Goal: Book appointment/travel/reservation

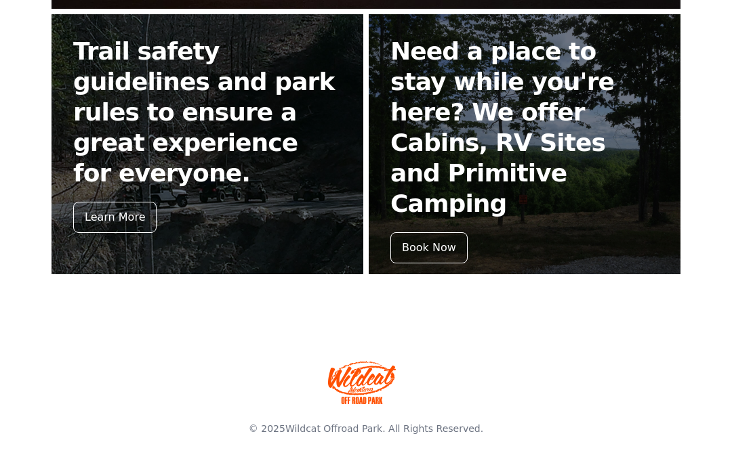
scroll to position [633, 0]
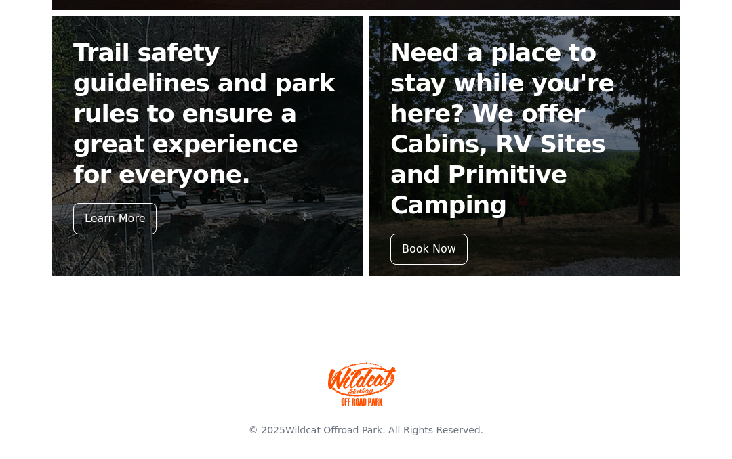
click at [442, 234] on div "Book Now" at bounding box center [428, 249] width 77 height 31
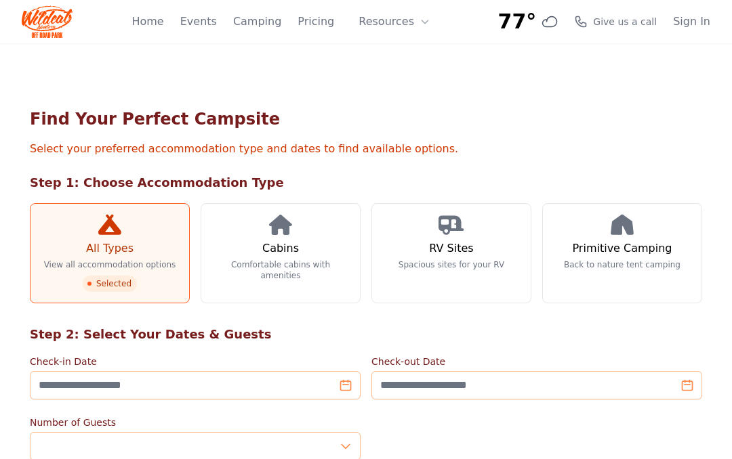
click at [318, 272] on p "Comfortable cabins with amenities" at bounding box center [280, 270] width 137 height 22
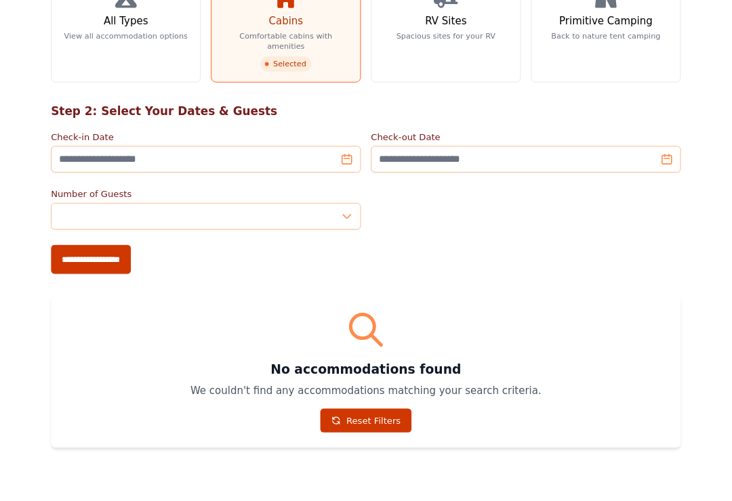
scroll to position [231, 0]
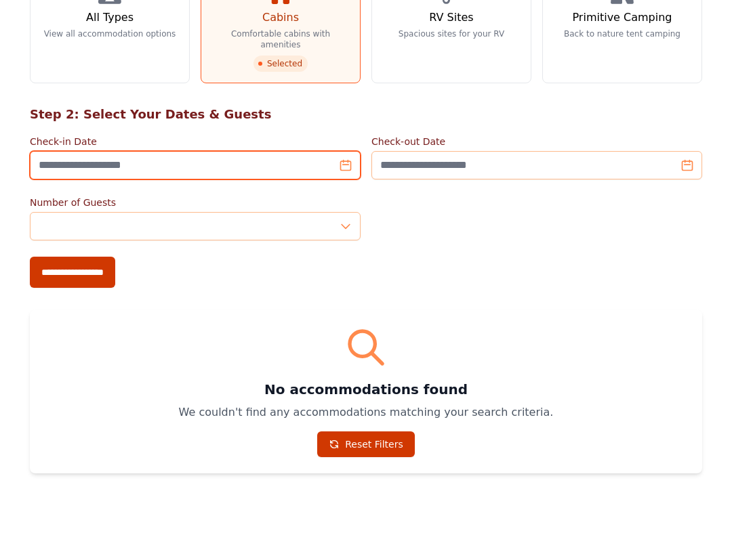
click at [341, 161] on input "Check-in Date" at bounding box center [195, 165] width 331 height 28
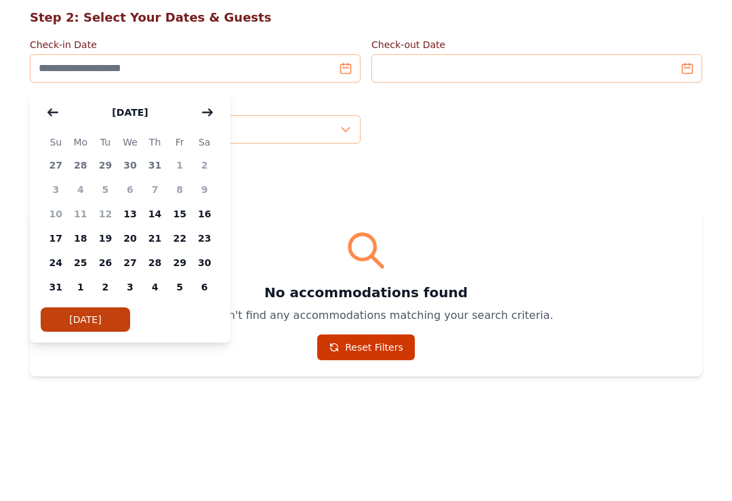
click at [214, 196] on button "button" at bounding box center [207, 209] width 24 height 27
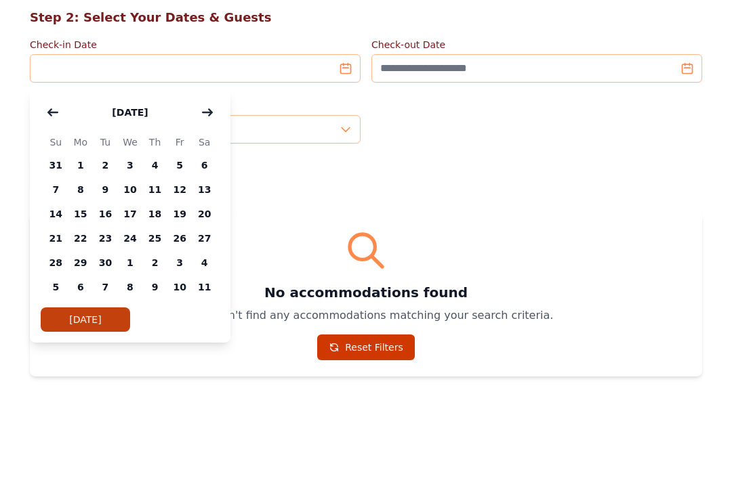
click at [213, 196] on button "button" at bounding box center [207, 209] width 24 height 27
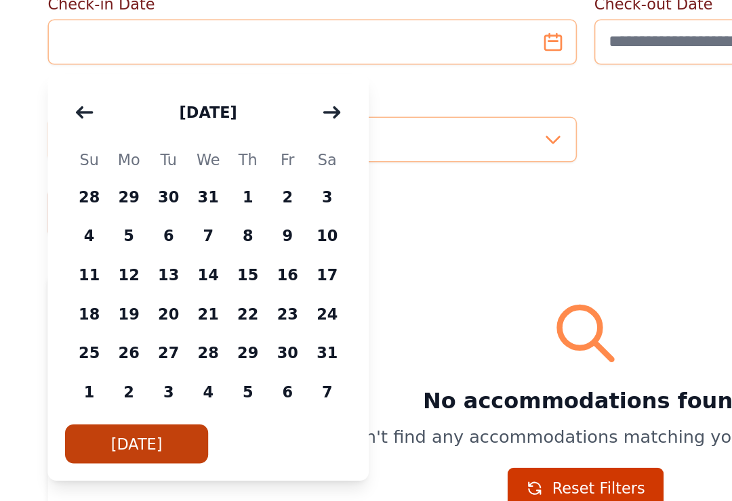
click at [204, 196] on button "button" at bounding box center [207, 209] width 24 height 27
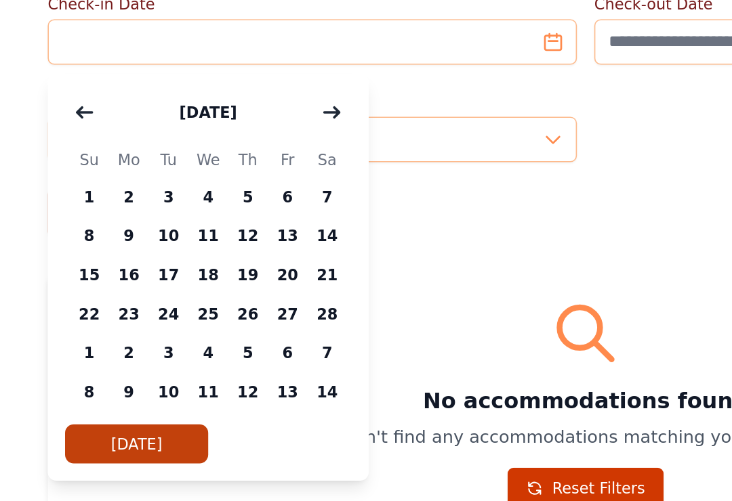
click at [208, 204] on icon "button" at bounding box center [207, 209] width 11 height 11
click at [209, 204] on icon "button" at bounding box center [207, 209] width 11 height 11
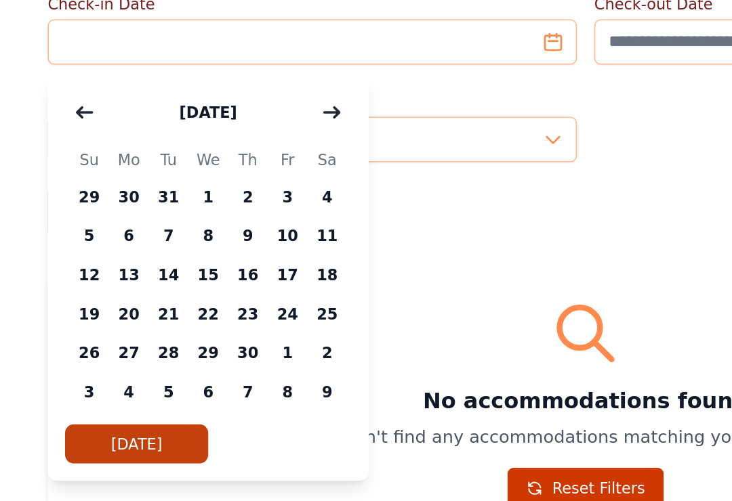
click at [207, 206] on icon "button" at bounding box center [207, 209] width 9 height 6
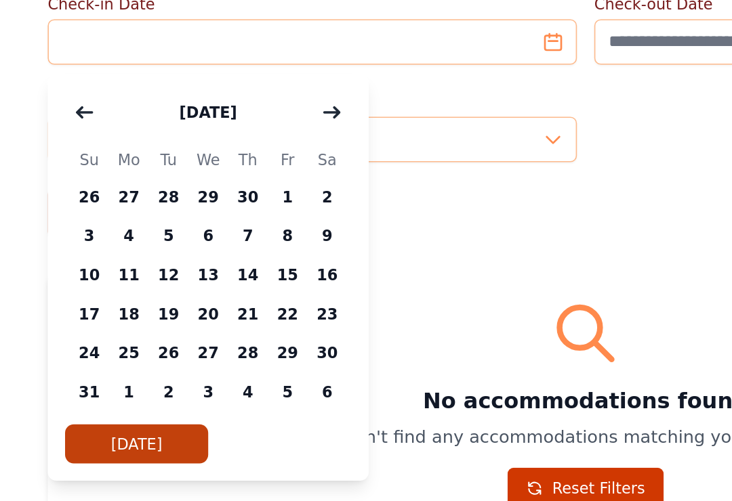
click at [203, 204] on icon "button" at bounding box center [207, 209] width 11 height 11
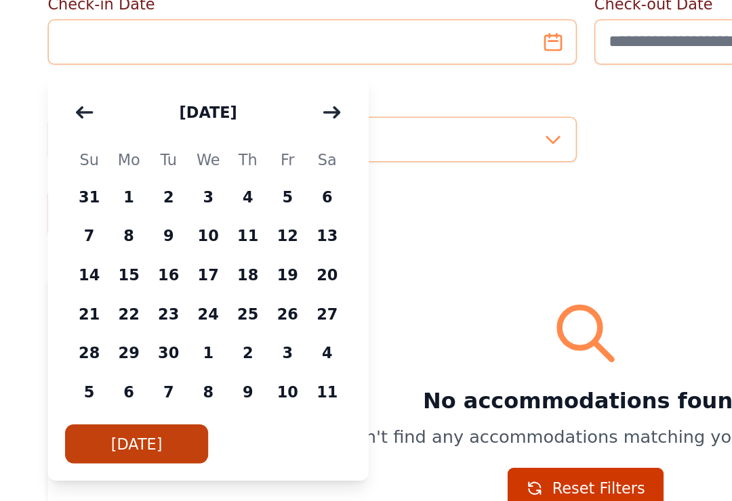
click at [208, 204] on icon "button" at bounding box center [207, 209] width 11 height 11
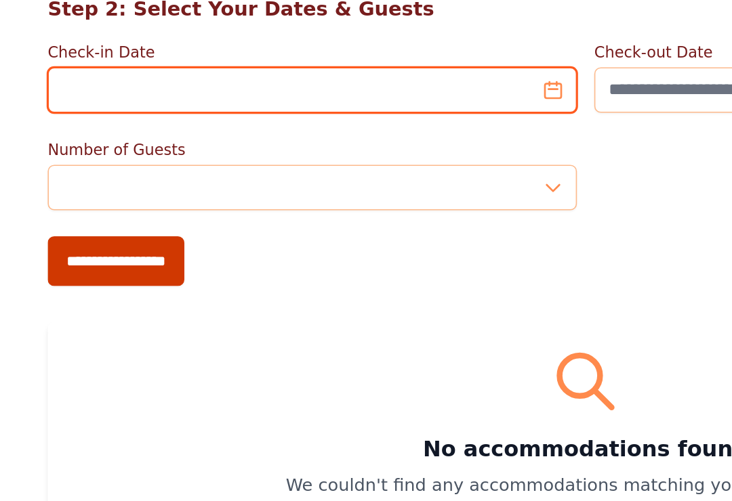
click at [345, 151] on input "Check-in Date" at bounding box center [195, 165] width 331 height 28
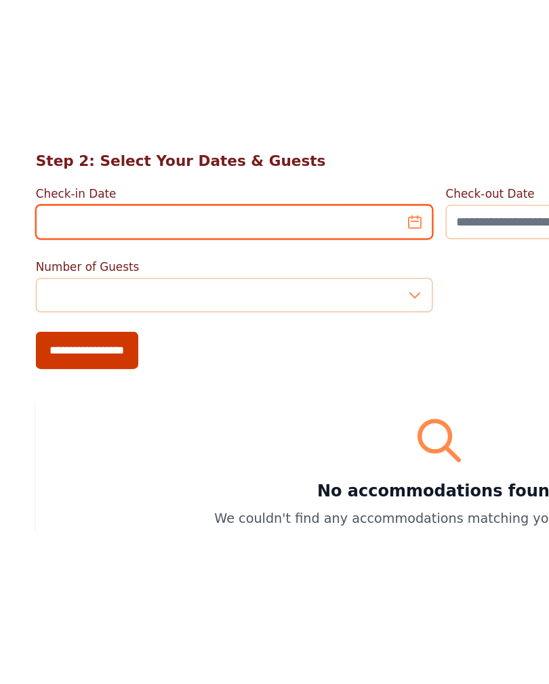
scroll to position [180, 0]
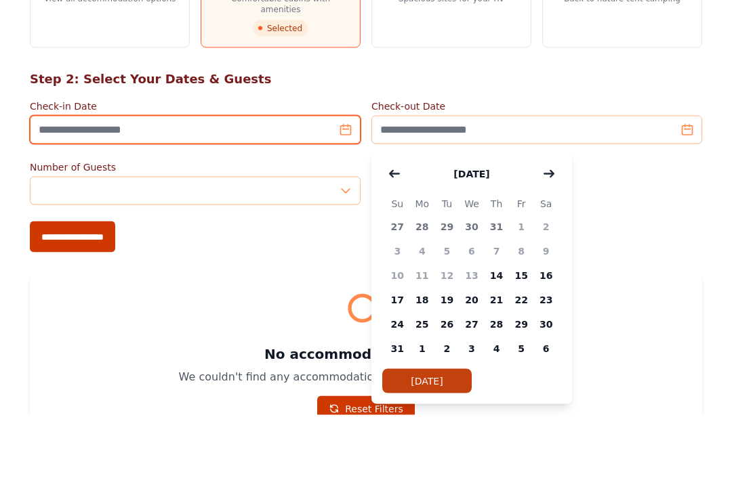
click at [348, 202] on input "Check-in Date" at bounding box center [195, 216] width 331 height 28
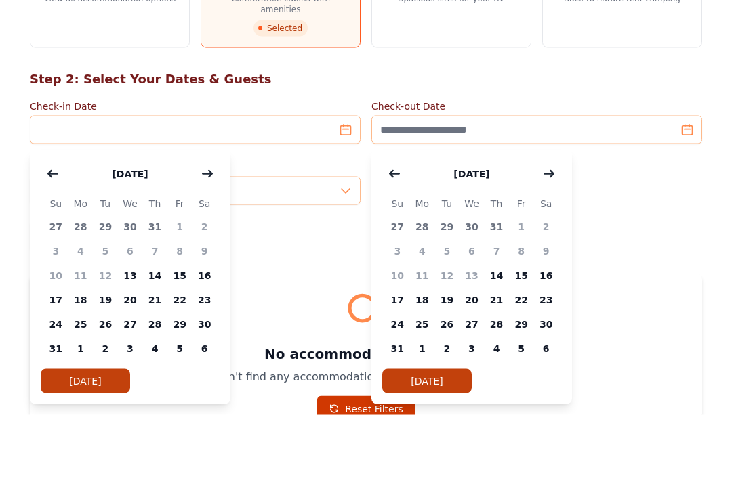
click at [197, 247] on button "button" at bounding box center [207, 260] width 24 height 27
click at [209, 247] on button "button" at bounding box center [207, 260] width 24 height 27
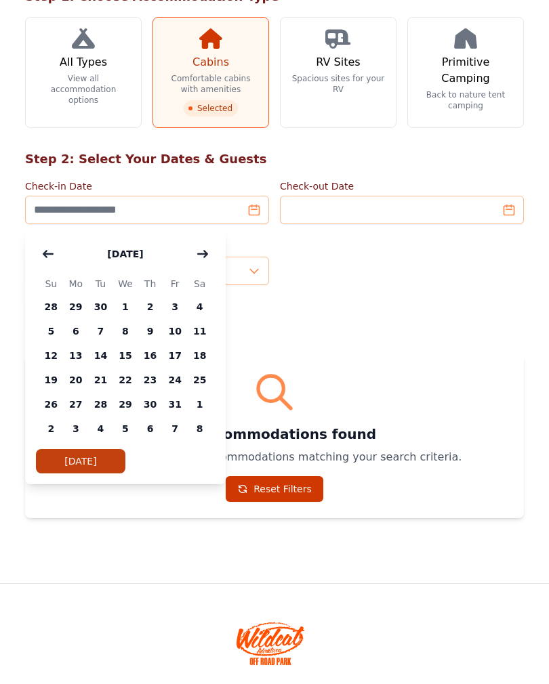
click at [203, 247] on button "button" at bounding box center [202, 260] width 24 height 27
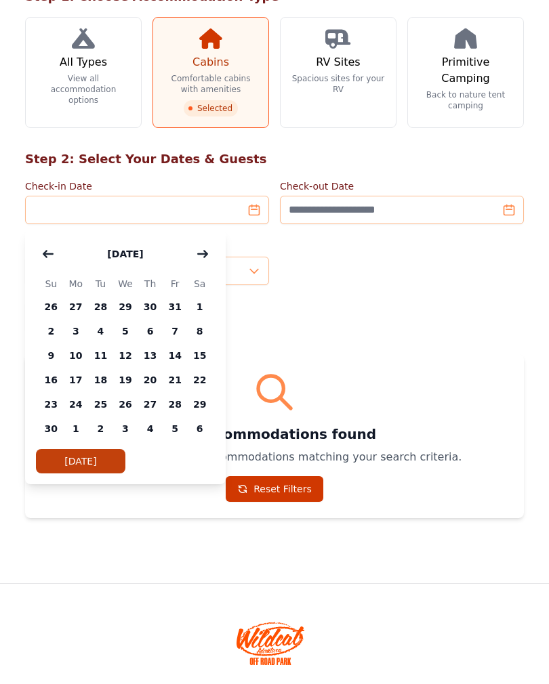
click at [203, 257] on icon "button" at bounding box center [202, 260] width 9 height 6
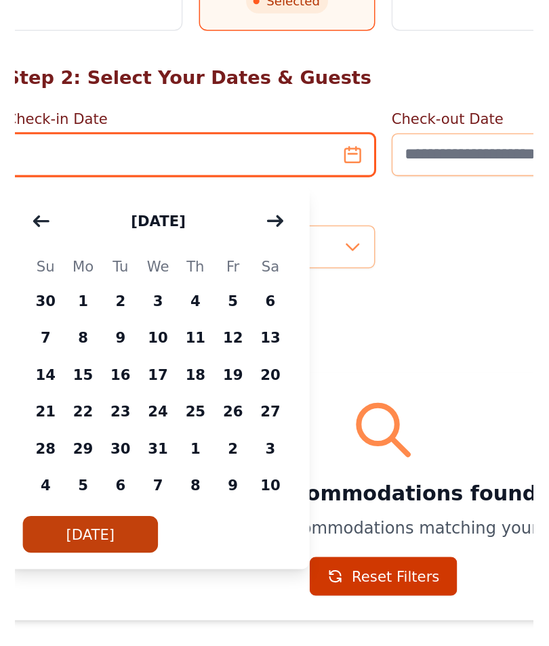
scroll to position [93, 0]
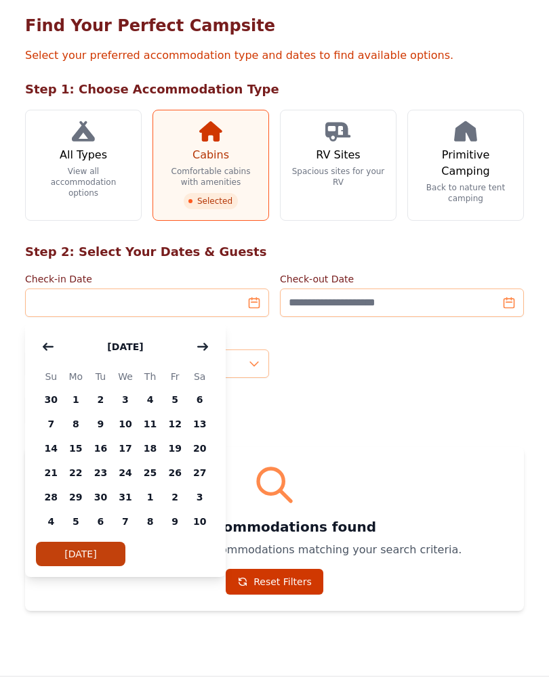
click at [203, 344] on icon "button" at bounding box center [202, 346] width 11 height 11
click at [201, 345] on icon "button" at bounding box center [202, 346] width 11 height 11
click at [203, 341] on icon "button" at bounding box center [202, 346] width 11 height 11
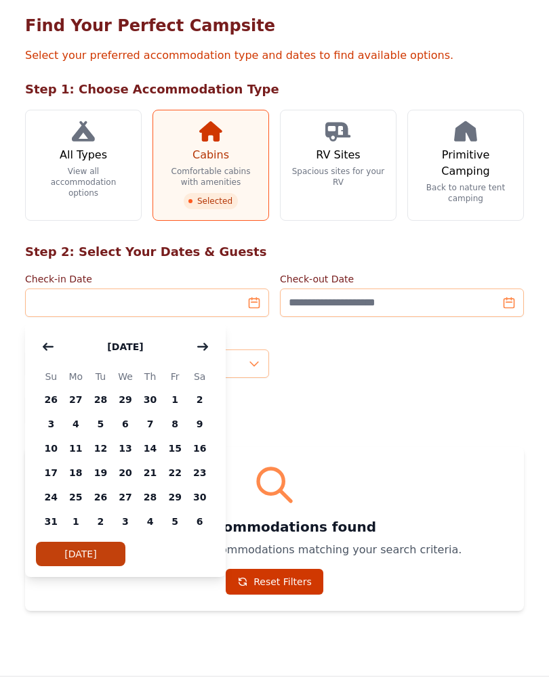
click at [199, 341] on icon "button" at bounding box center [202, 346] width 11 height 11
click at [202, 343] on icon "button" at bounding box center [202, 346] width 11 height 11
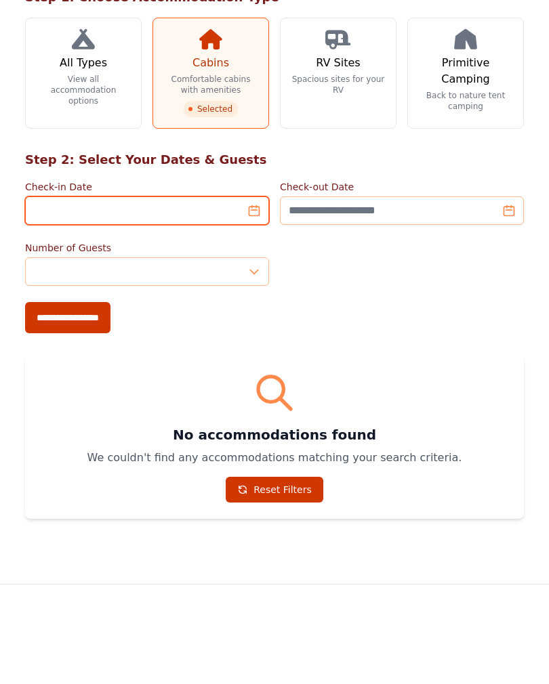
click at [254, 289] on input "Check-in Date" at bounding box center [147, 303] width 244 height 28
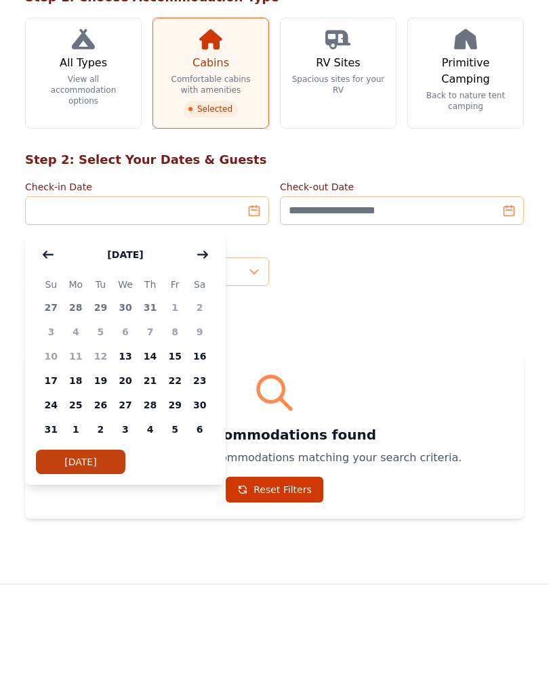
click at [202, 341] on icon "button" at bounding box center [202, 346] width 11 height 11
click at [203, 333] on button "button" at bounding box center [202, 346] width 24 height 27
click at [203, 341] on icon "button" at bounding box center [202, 346] width 11 height 11
click at [201, 344] on icon "button" at bounding box center [202, 347] width 9 height 6
click at [203, 341] on icon "button" at bounding box center [202, 346] width 11 height 11
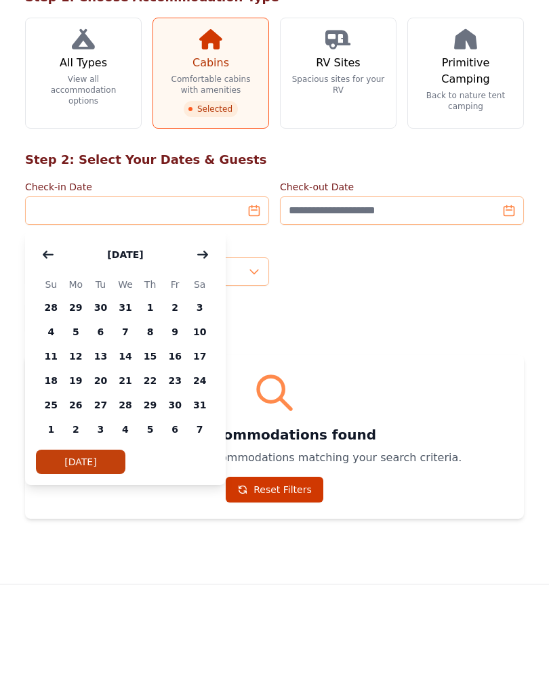
click at [202, 341] on icon "button" at bounding box center [202, 346] width 11 height 11
click at [203, 341] on icon "button" at bounding box center [202, 346] width 11 height 11
click at [205, 344] on icon "button" at bounding box center [202, 347] width 9 height 6
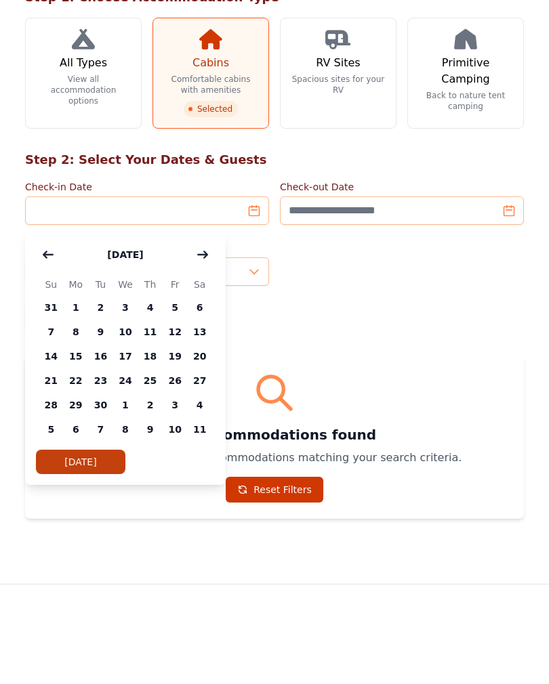
click at [205, 344] on icon "button" at bounding box center [202, 347] width 9 height 6
click at [182, 459] on span "24" at bounding box center [175, 473] width 25 height 24
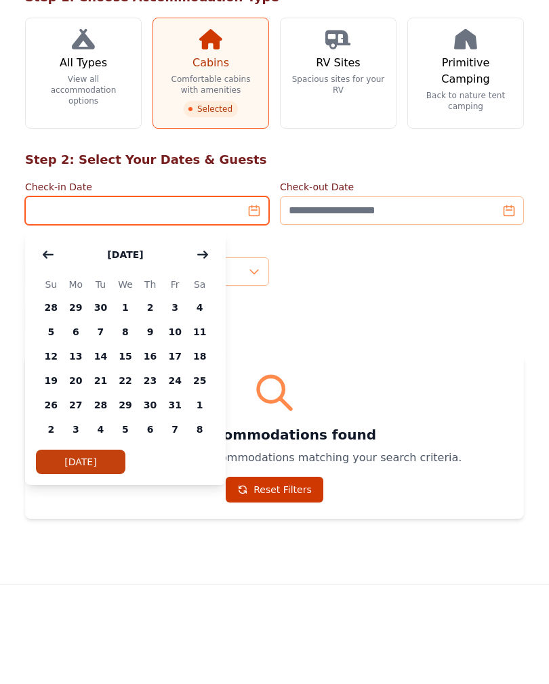
type input "**********"
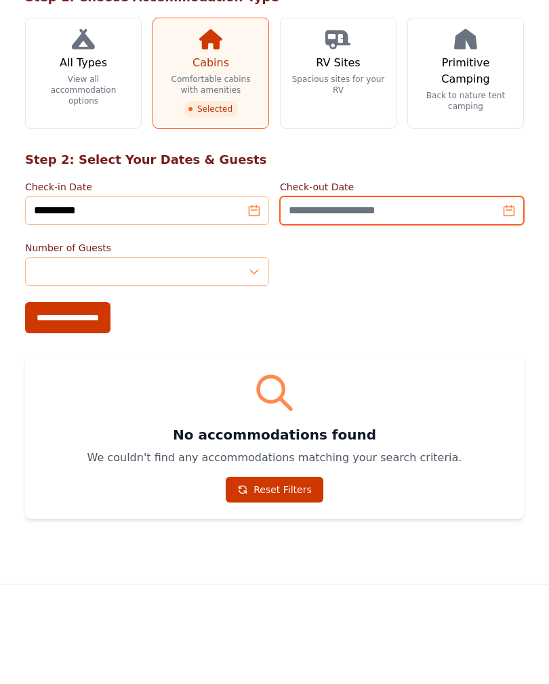
click at [511, 289] on input "Check-out Date" at bounding box center [402, 303] width 244 height 28
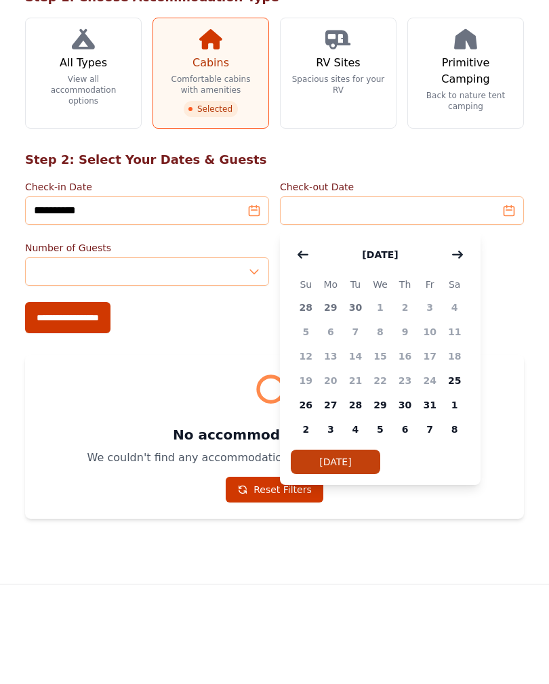
click at [310, 459] on span "26" at bounding box center [305, 497] width 25 height 24
type input "**********"
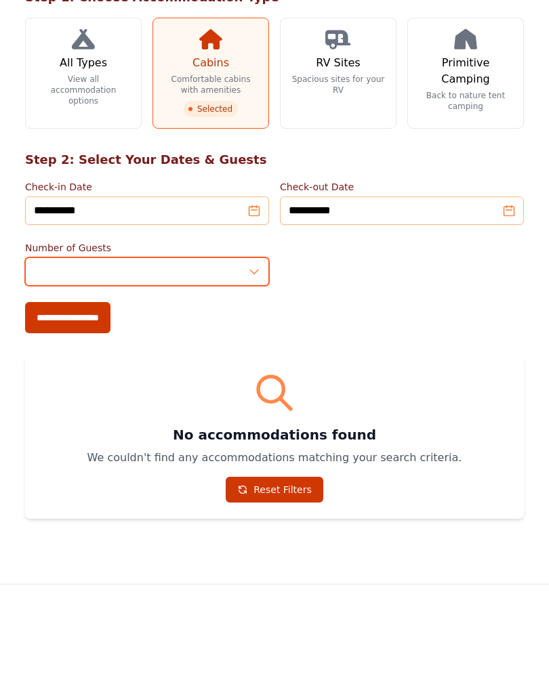
click at [249, 350] on input "*" at bounding box center [147, 364] width 244 height 28
click at [256, 350] on input "*" at bounding box center [147, 364] width 244 height 28
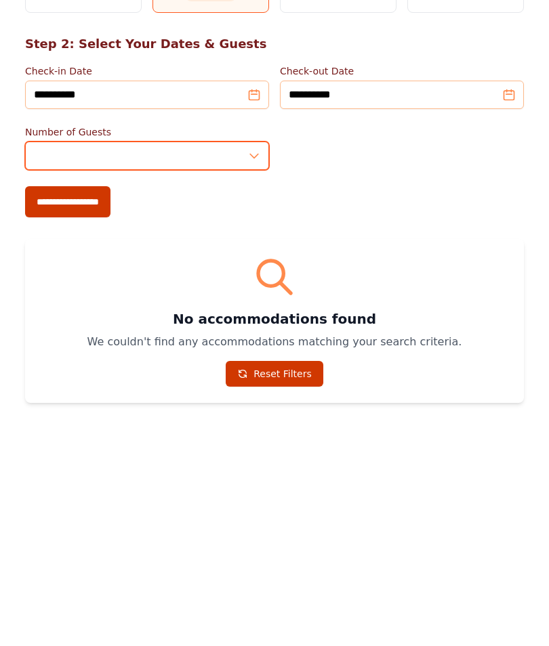
scroll to position [131, 0]
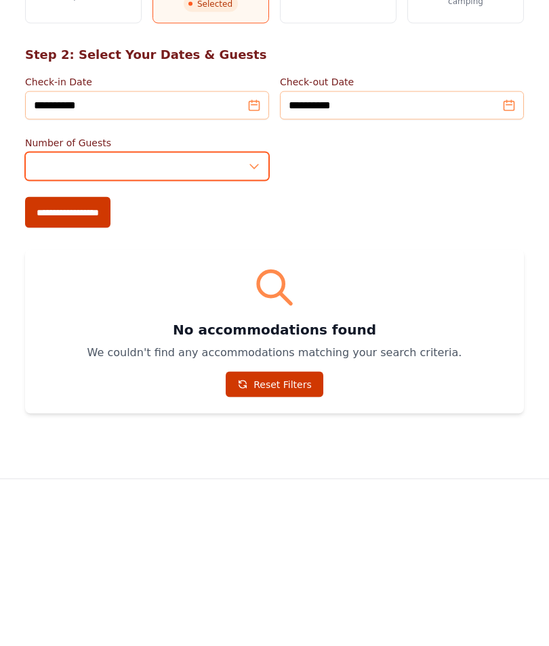
click at [254, 312] on input "*" at bounding box center [147, 326] width 244 height 28
type input "*"
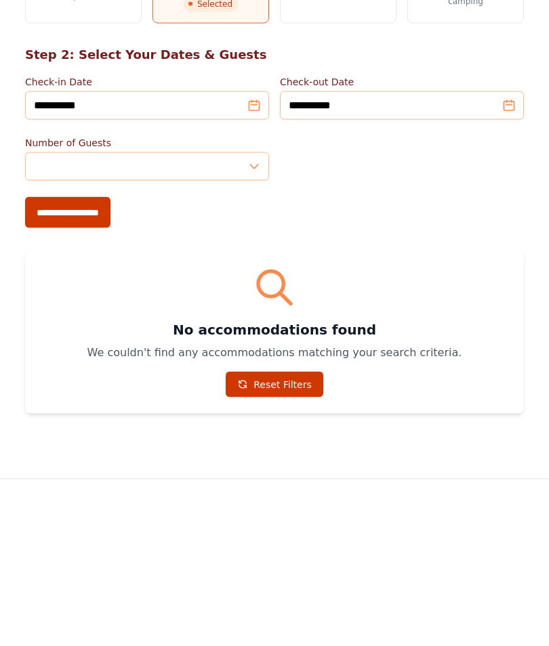
click at [95, 234] on form "**********" at bounding box center [274, 310] width 499 height 153
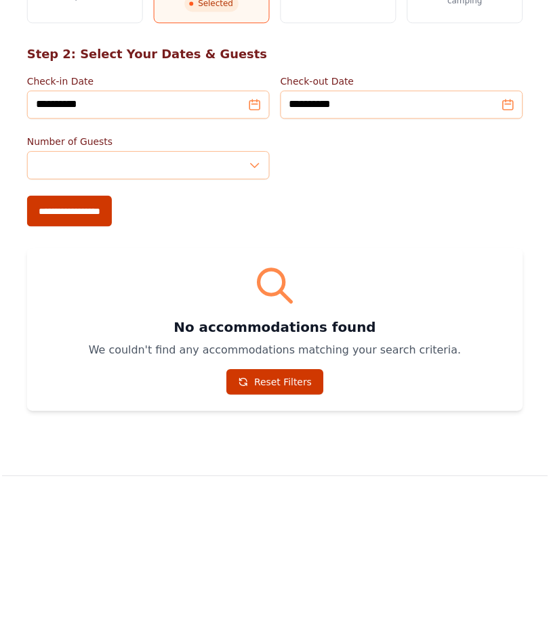
scroll to position [264, 0]
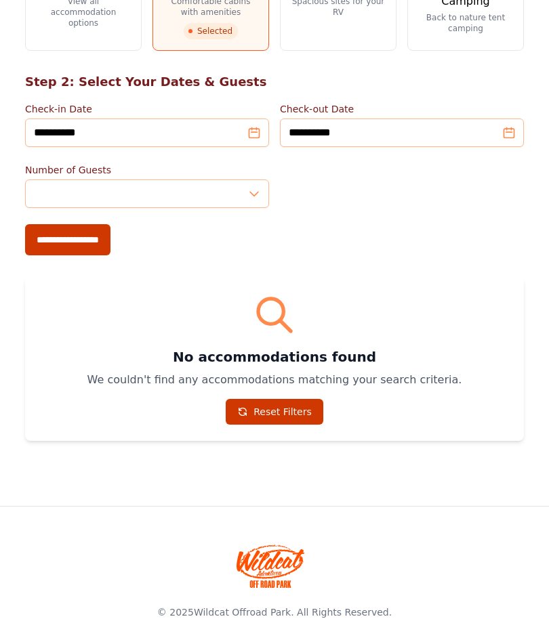
click at [98, 237] on input "**********" at bounding box center [67, 239] width 85 height 31
type input "**********"
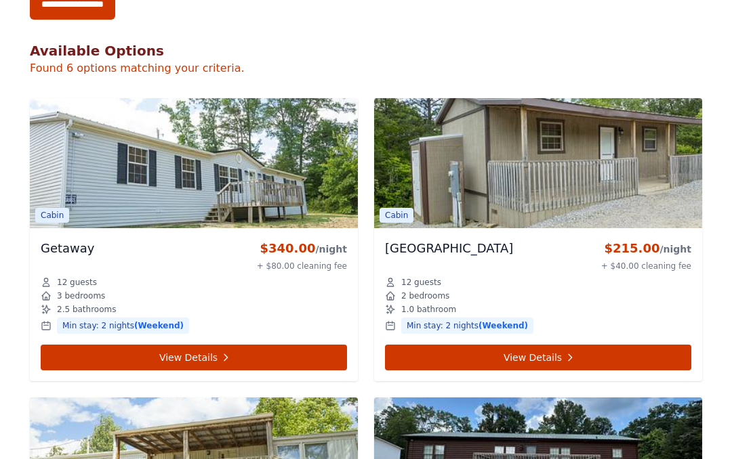
scroll to position [611, 0]
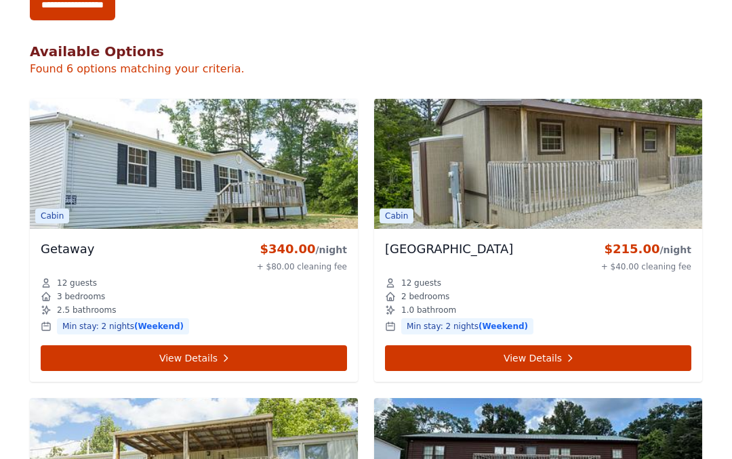
click at [81, 364] on link "View Details" at bounding box center [194, 359] width 306 height 26
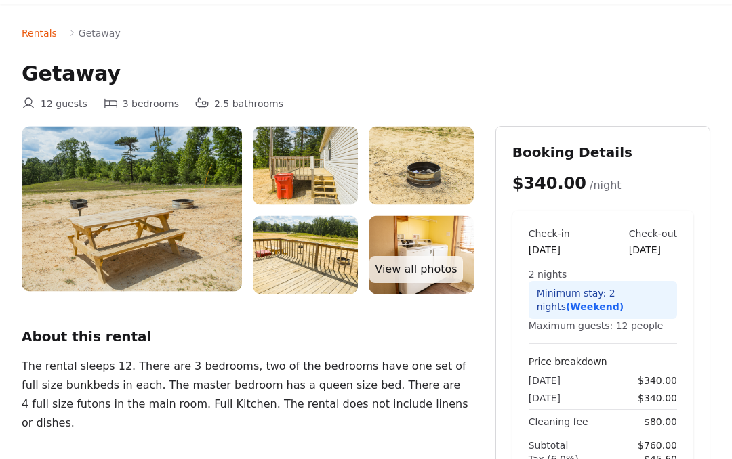
scroll to position [28, 0]
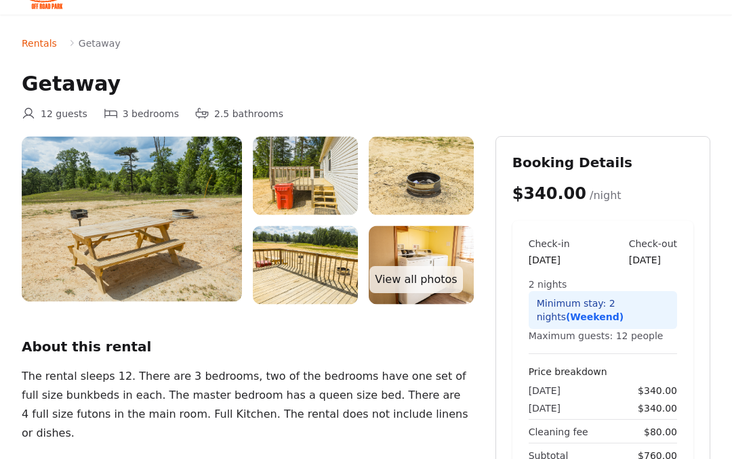
click at [64, 261] on img at bounding box center [132, 219] width 220 height 165
click at [86, 256] on img at bounding box center [132, 219] width 220 height 165
click at [431, 278] on link "View all photos" at bounding box center [415, 280] width 93 height 27
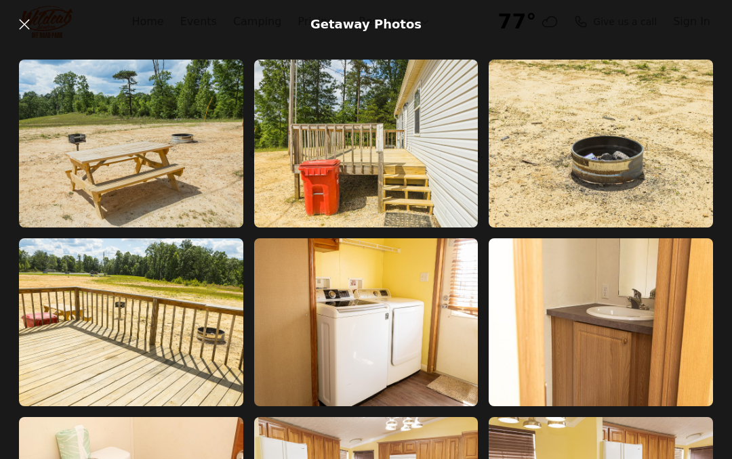
click at [62, 318] on img at bounding box center [131, 322] width 224 height 168
click at [30, 26] on icon at bounding box center [24, 24] width 16 height 16
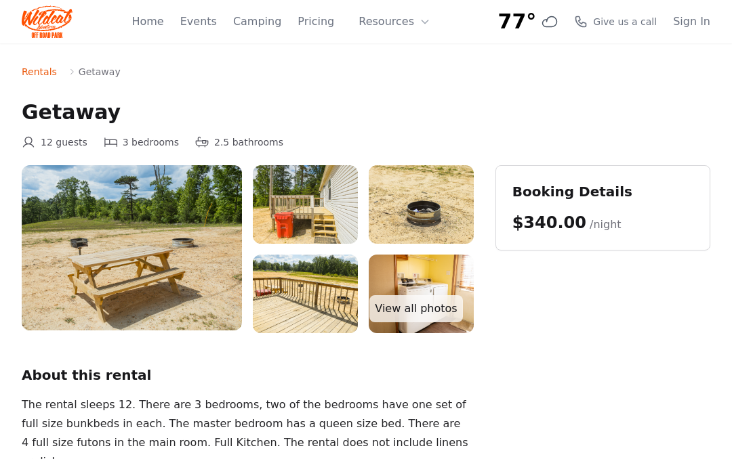
click at [592, 220] on span "/night" at bounding box center [605, 224] width 32 height 13
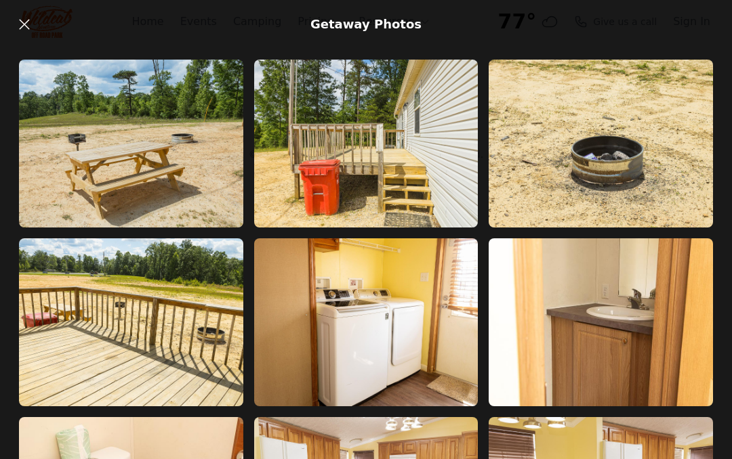
click at [28, 27] on icon at bounding box center [24, 24] width 10 height 10
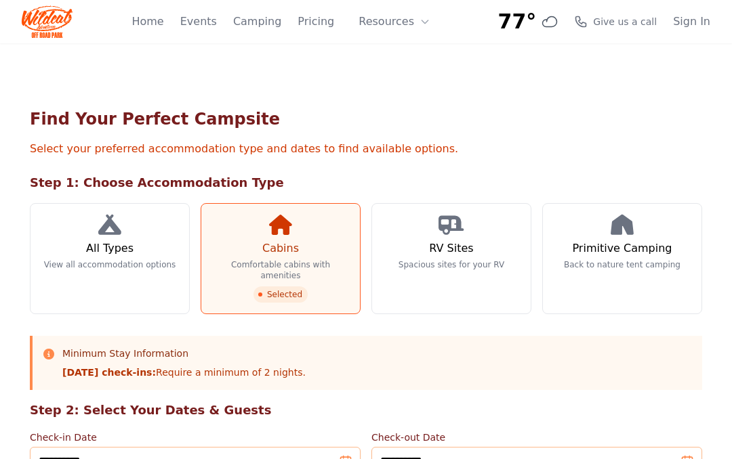
scroll to position [611, 0]
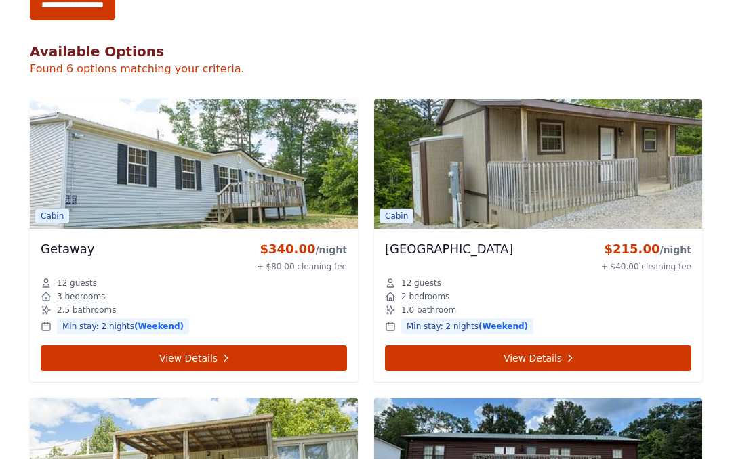
click at [449, 359] on link "View Details" at bounding box center [538, 359] width 306 height 26
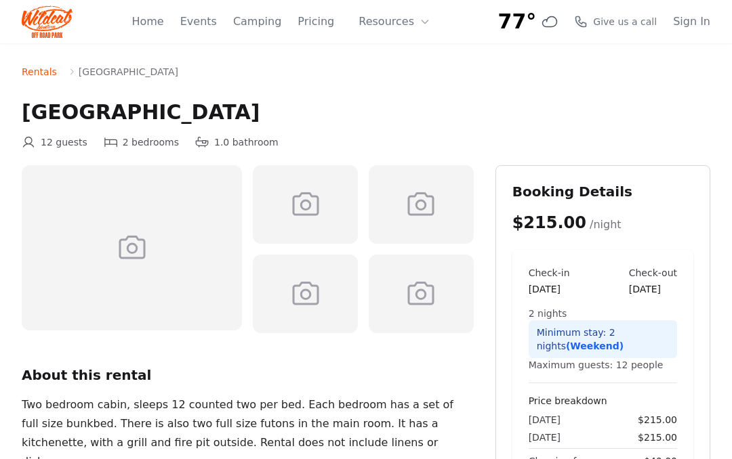
click at [128, 245] on icon at bounding box center [132, 248] width 26 height 24
click at [130, 241] on icon at bounding box center [132, 248] width 33 height 33
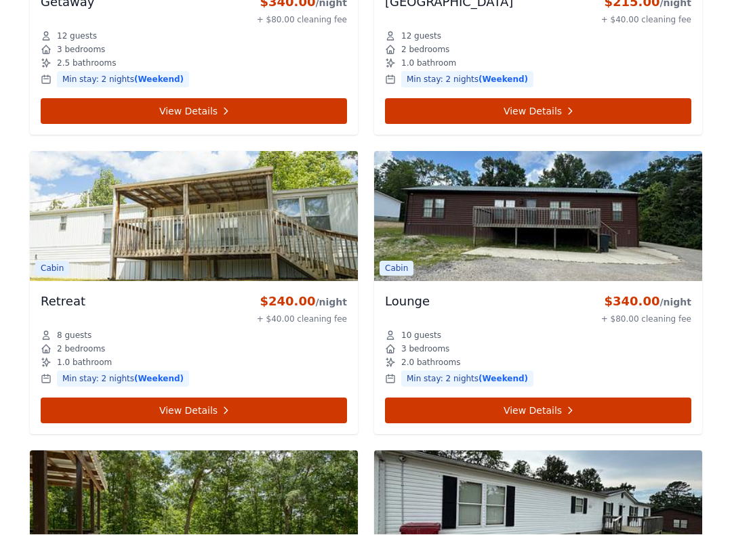
scroll to position [858, 0]
click at [80, 416] on link "View Details" at bounding box center [194, 411] width 306 height 26
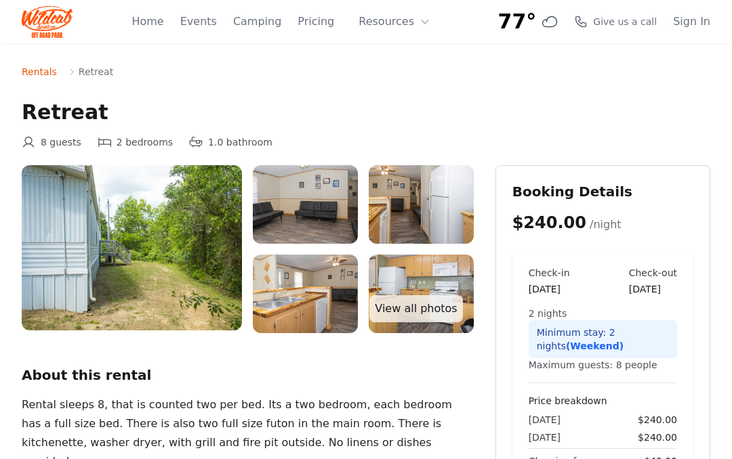
click at [93, 275] on img at bounding box center [132, 247] width 220 height 165
click at [76, 262] on img at bounding box center [132, 247] width 220 height 165
click at [98, 272] on img at bounding box center [132, 247] width 220 height 165
click at [411, 302] on link "View all photos" at bounding box center [415, 308] width 93 height 27
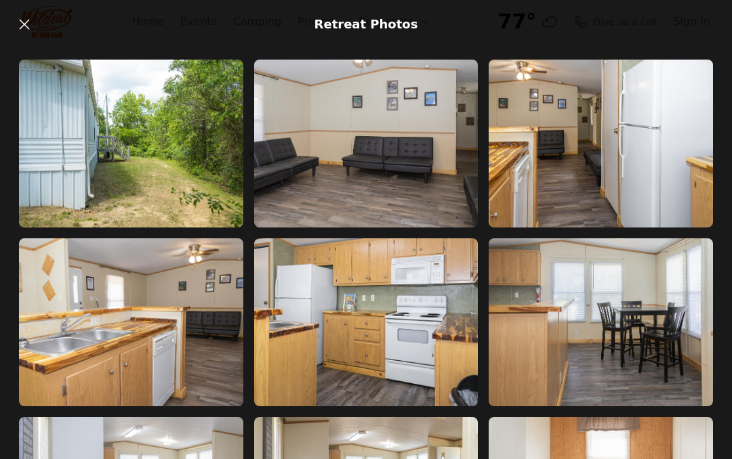
click at [119, 169] on img at bounding box center [131, 144] width 224 height 168
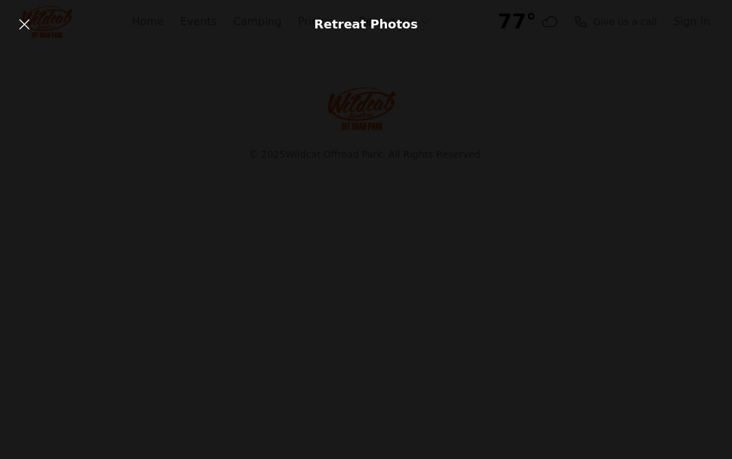
scroll to position [616, 0]
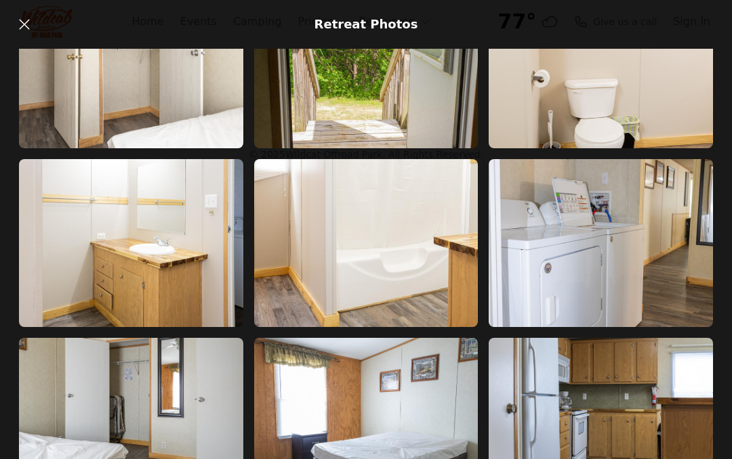
click at [33, 28] on link at bounding box center [24, 24] width 27 height 27
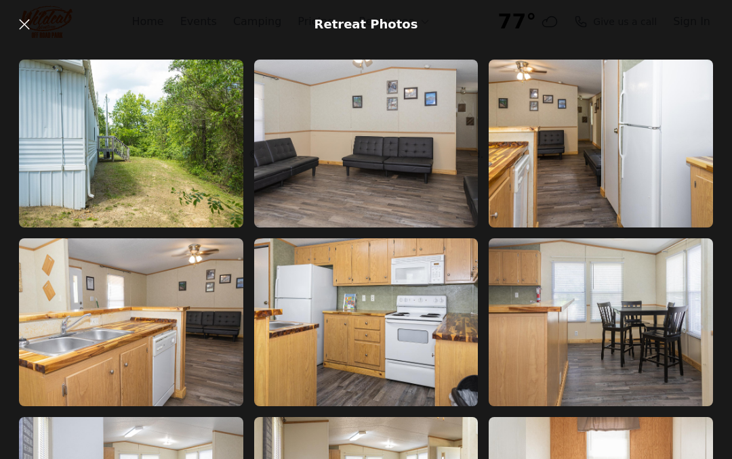
click at [26, 24] on icon at bounding box center [24, 24] width 16 height 16
click at [30, 22] on icon at bounding box center [24, 24] width 16 height 16
click at [22, 24] on icon at bounding box center [24, 24] width 16 height 16
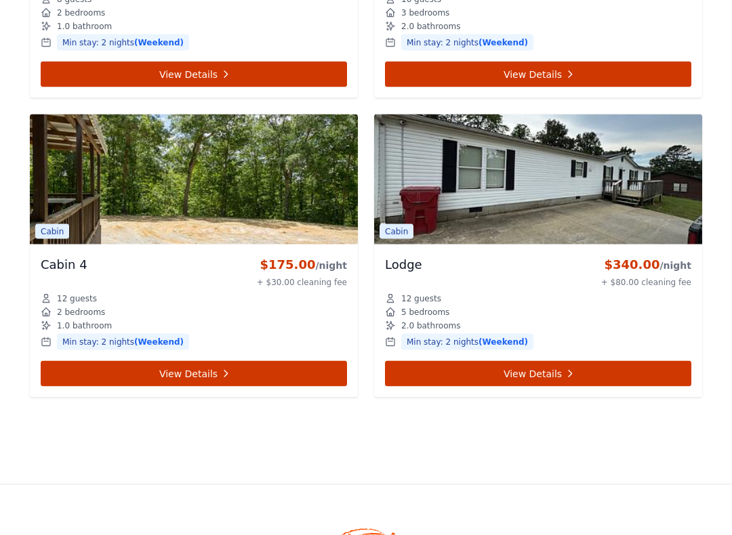
scroll to position [1197, 0]
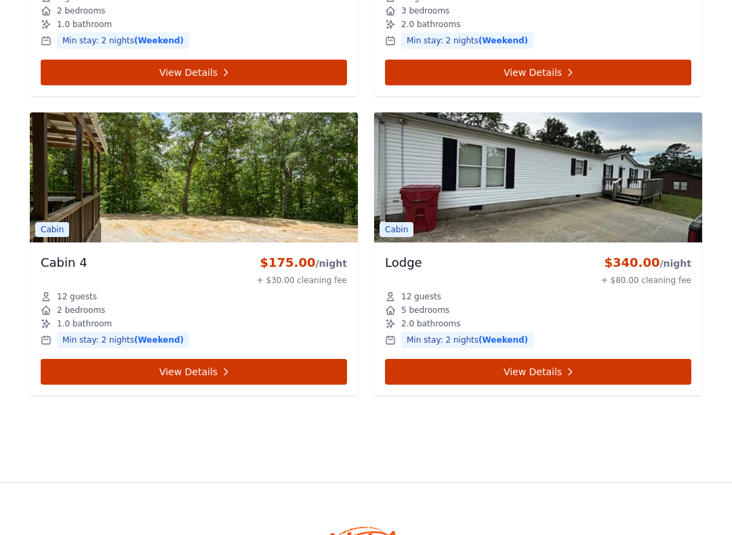
click at [538, 364] on link "View Details" at bounding box center [538, 372] width 306 height 26
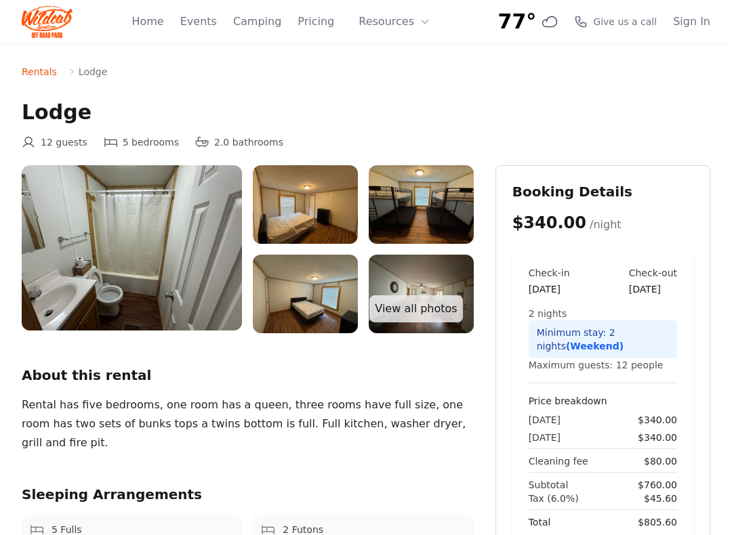
click at [406, 308] on link "View all photos" at bounding box center [415, 308] width 93 height 27
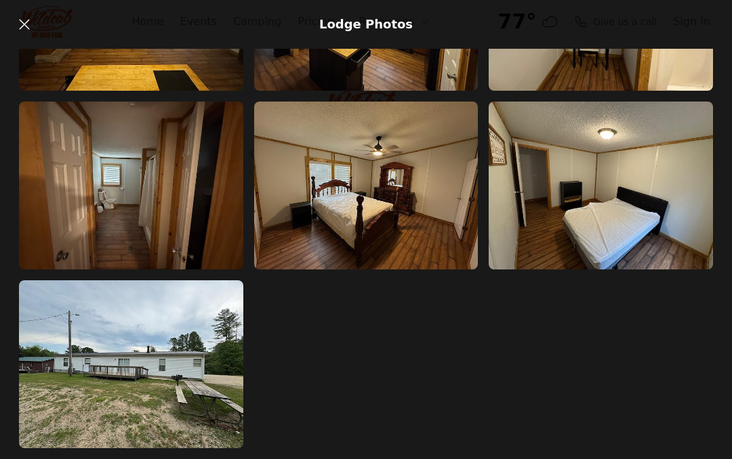
scroll to position [495, 0]
click at [35, 17] on link at bounding box center [24, 24] width 27 height 27
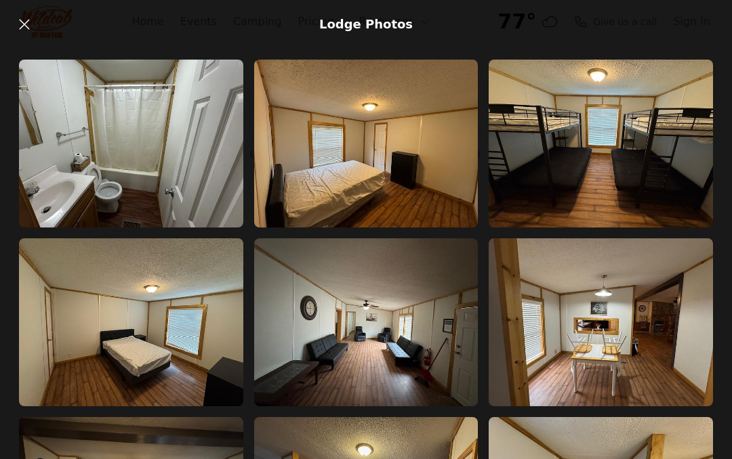
click at [36, 23] on link at bounding box center [24, 24] width 27 height 27
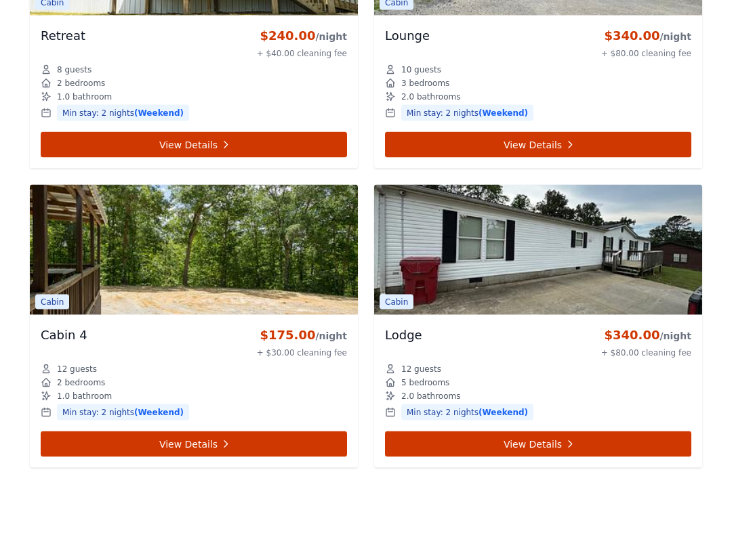
scroll to position [1127, 0]
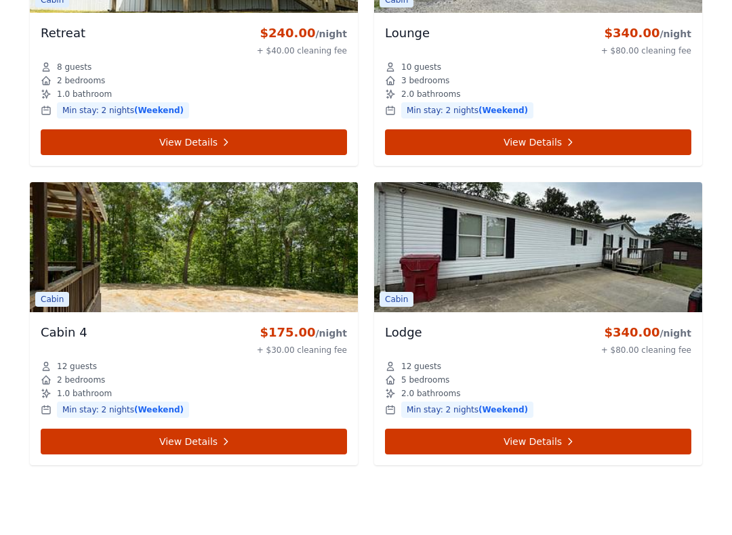
click at [470, 448] on link "View Details" at bounding box center [538, 442] width 306 height 26
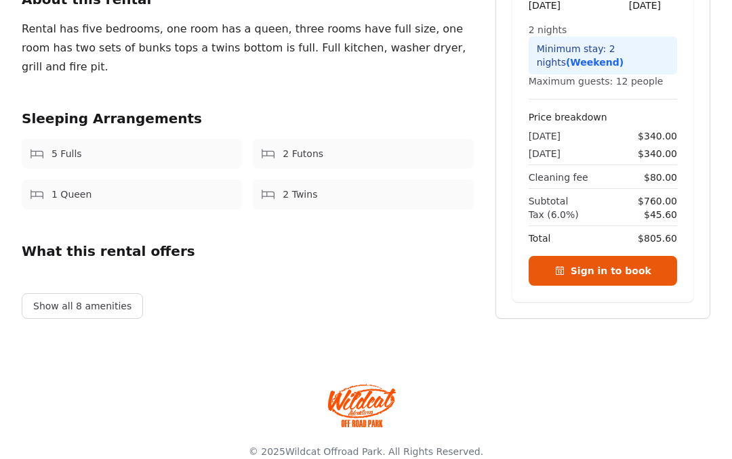
scroll to position [404, 0]
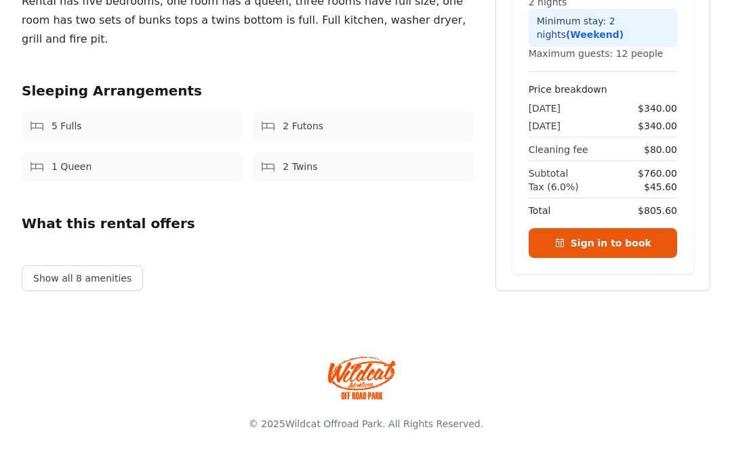
click at [51, 286] on button "Show all 8 amenities" at bounding box center [82, 279] width 121 height 26
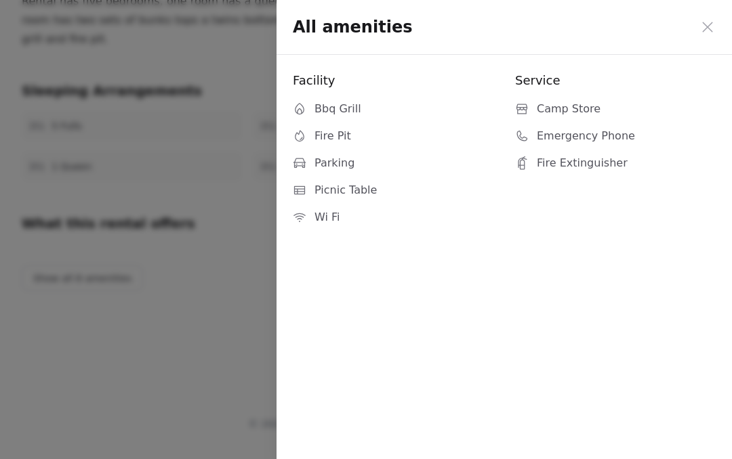
click at [702, 24] on icon at bounding box center [707, 27] width 16 height 16
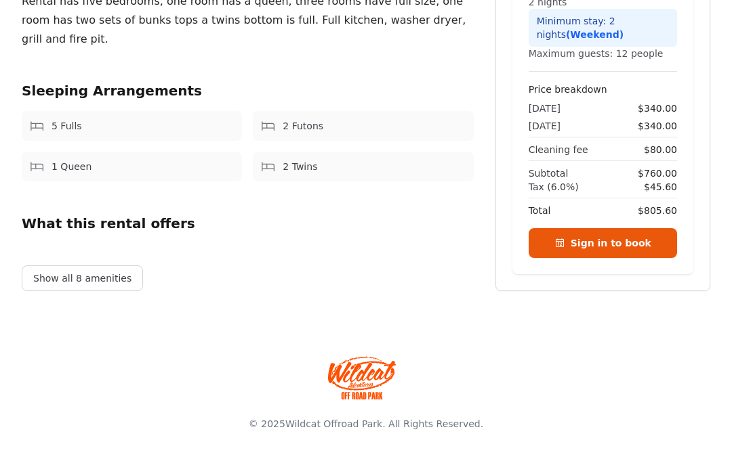
click at [554, 249] on link "Sign in to book" at bounding box center [602, 243] width 148 height 30
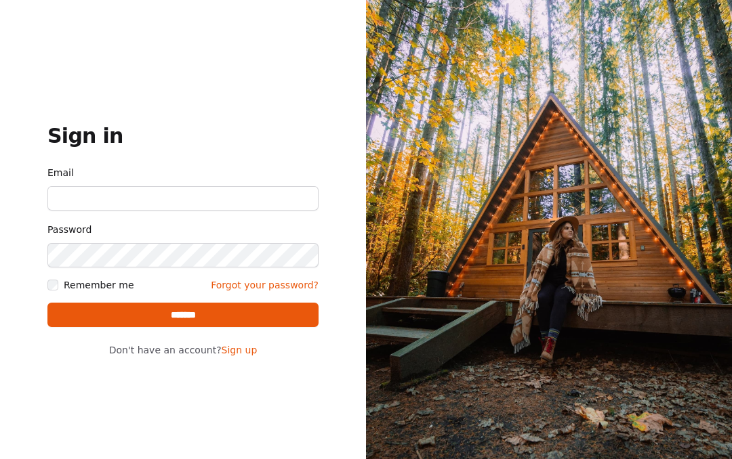
click at [81, 192] on input "Email" at bounding box center [182, 198] width 271 height 24
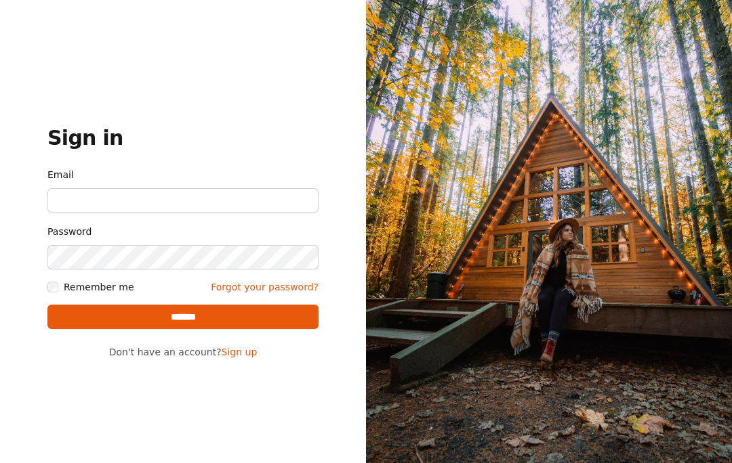
type input "**********"
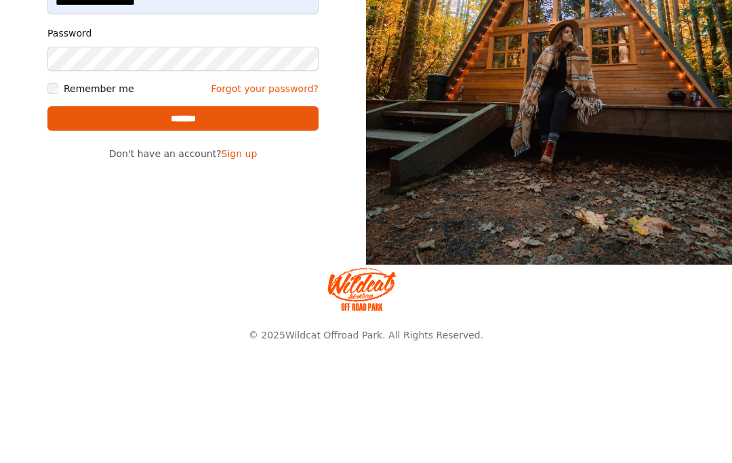
click at [254, 217] on input "*******" at bounding box center [182, 229] width 271 height 24
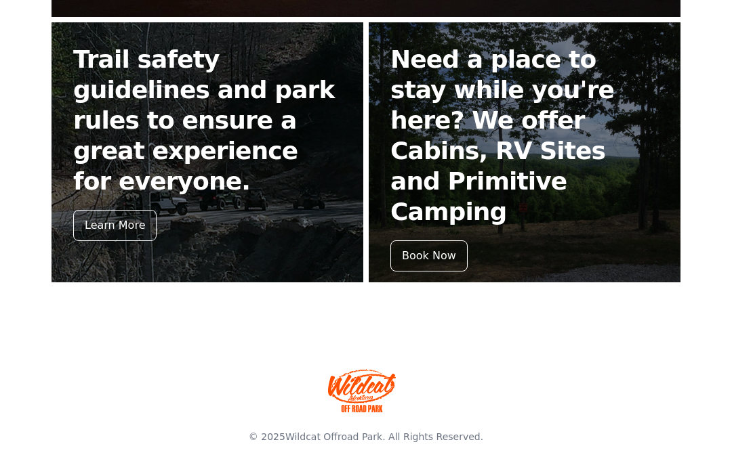
scroll to position [602, 0]
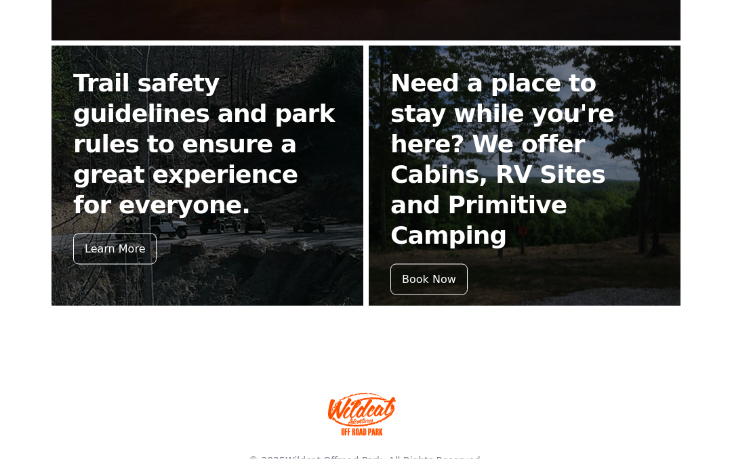
click at [440, 264] on div "Book Now" at bounding box center [428, 279] width 77 height 31
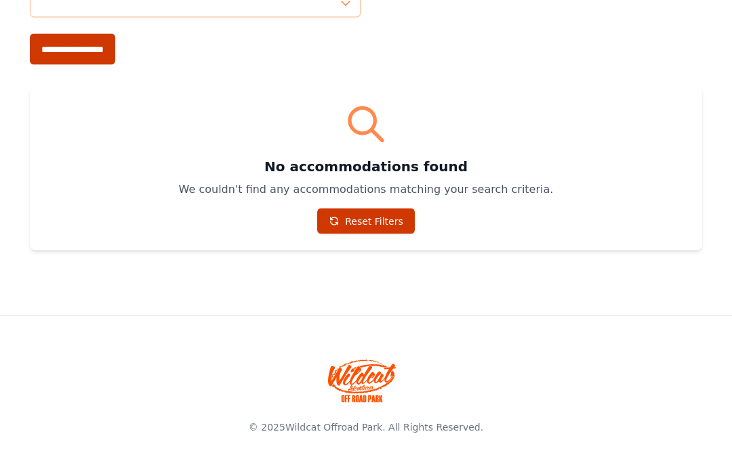
scroll to position [457, 0]
